Goal: Book appointment/travel/reservation

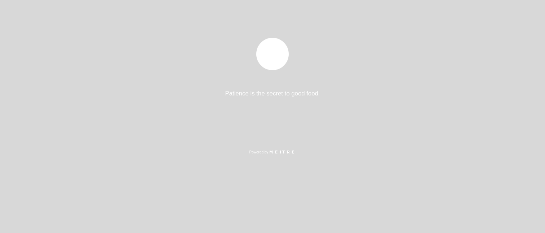
select select "es"
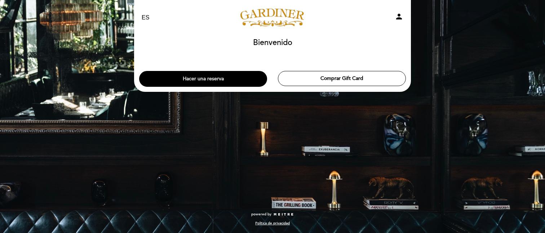
click at [234, 78] on button "Hacer una reserva" at bounding box center [203, 79] width 128 height 16
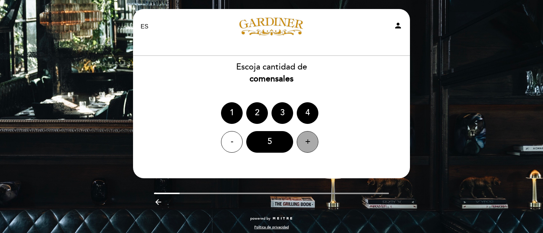
click at [306, 140] on div "+" at bounding box center [308, 142] width 22 height 22
click at [279, 142] on div "8" at bounding box center [269, 142] width 47 height 22
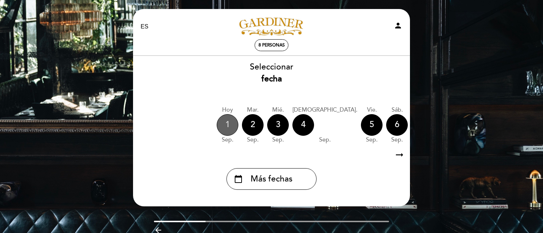
click at [230, 125] on div "1" at bounding box center [228, 125] width 22 height 22
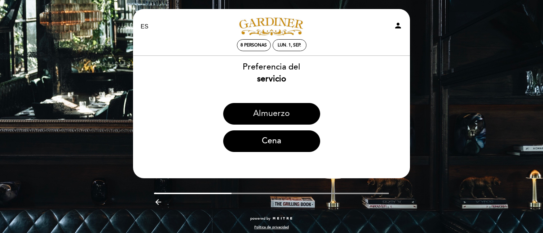
click at [250, 115] on button "Almuerzo" at bounding box center [271, 114] width 97 height 22
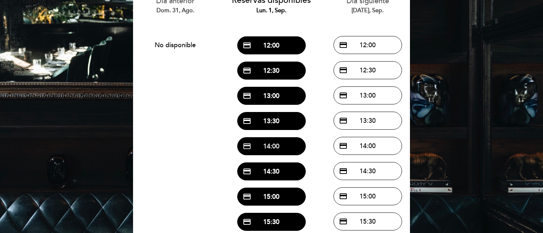
scroll to position [74, 0]
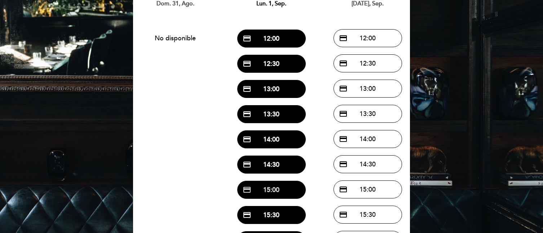
click at [274, 189] on button "credit_card 15:00" at bounding box center [271, 190] width 68 height 18
